Goal: Contribute content

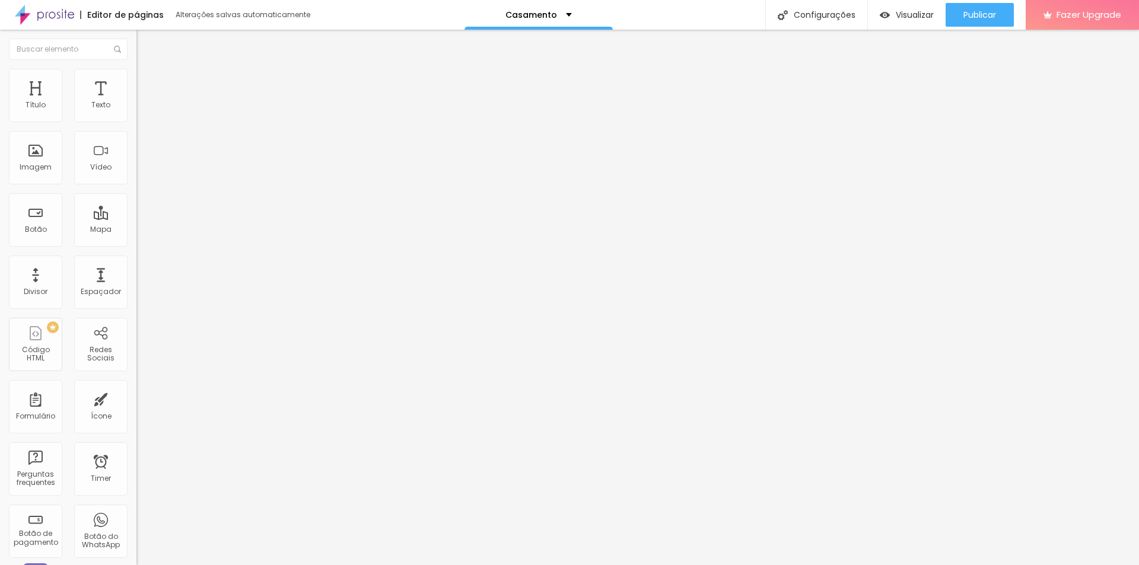
click at [144, 109] on span "Trocar icone" at bounding box center [170, 104] width 53 height 10
type input "foto"
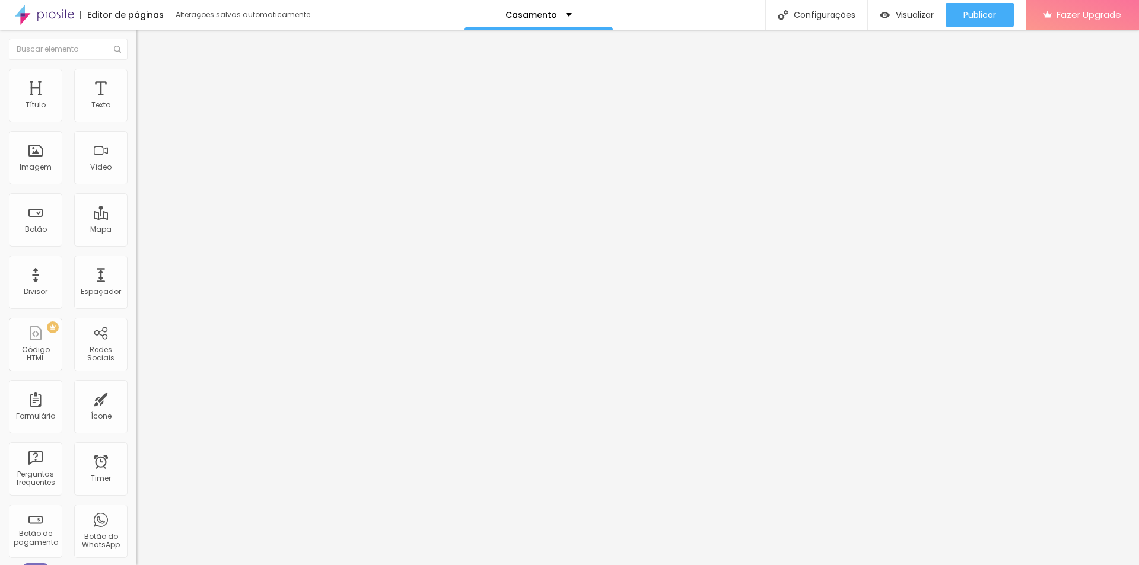
click at [145, 42] on img "button" at bounding box center [149, 43] width 9 height 9
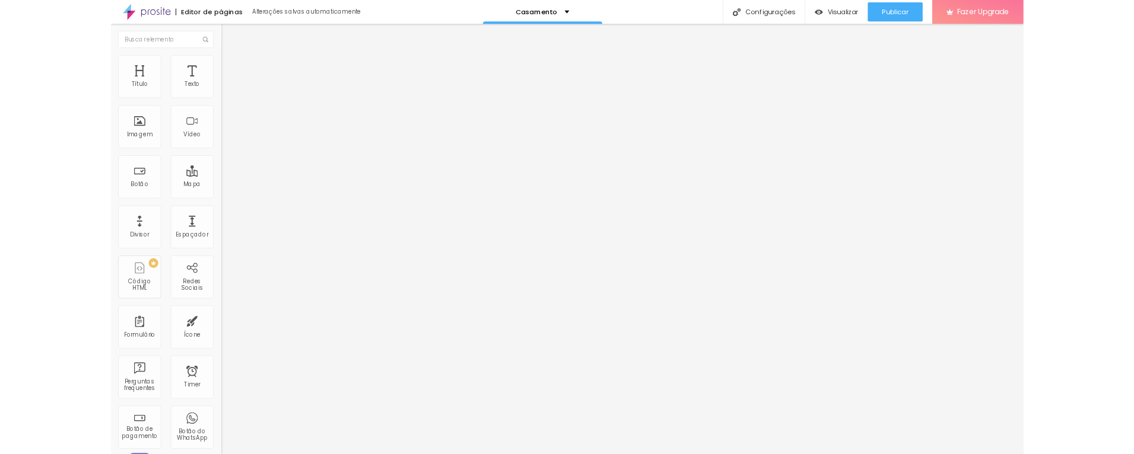
scroll to position [28, 0]
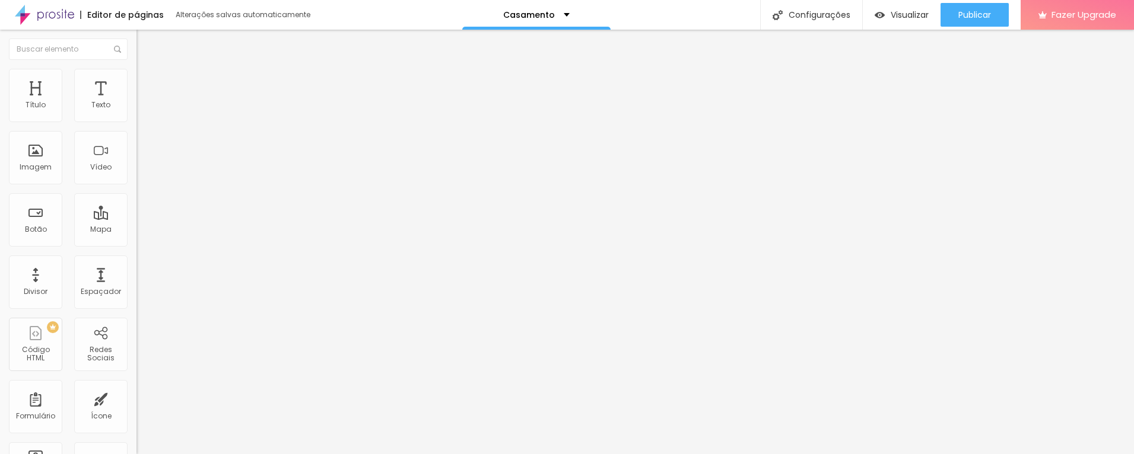
click at [145, 41] on img "button" at bounding box center [149, 43] width 9 height 9
click at [136, 102] on span "Adicionar imagem" at bounding box center [174, 97] width 77 height 10
click at [978, 17] on span "Publicar" at bounding box center [974, 14] width 33 height 9
